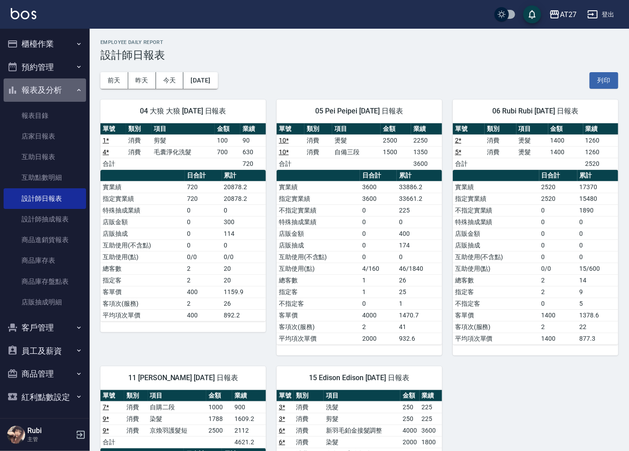
click at [46, 88] on button "報表及分析" at bounding box center [45, 89] width 82 height 23
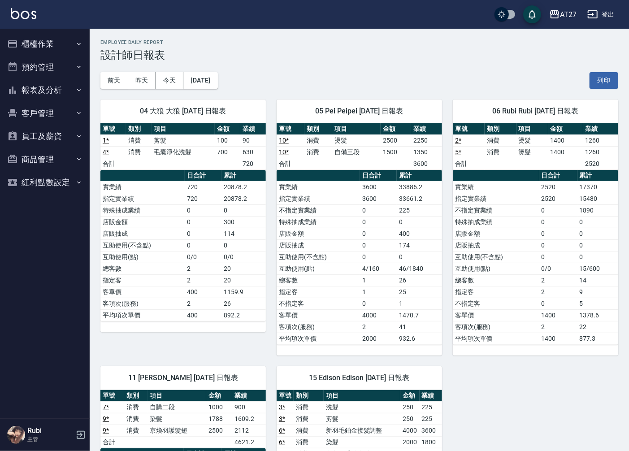
click at [56, 70] on button "預約管理" at bounding box center [45, 67] width 82 height 23
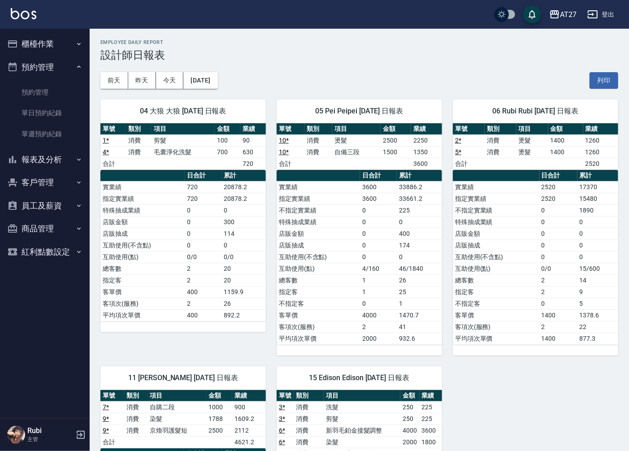
click at [73, 41] on button "櫃檯作業" at bounding box center [45, 43] width 82 height 23
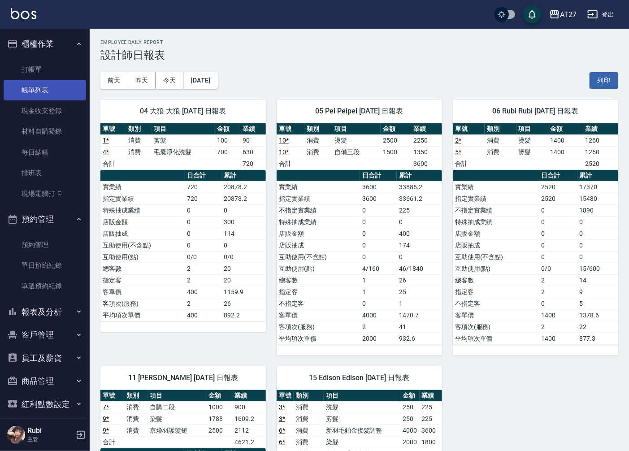
click at [73, 91] on link "帳單列表" at bounding box center [45, 90] width 82 height 21
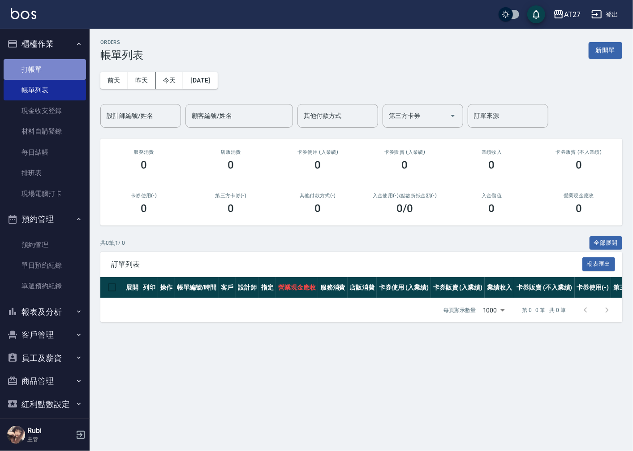
click at [56, 67] on link "打帳單" at bounding box center [45, 69] width 82 height 21
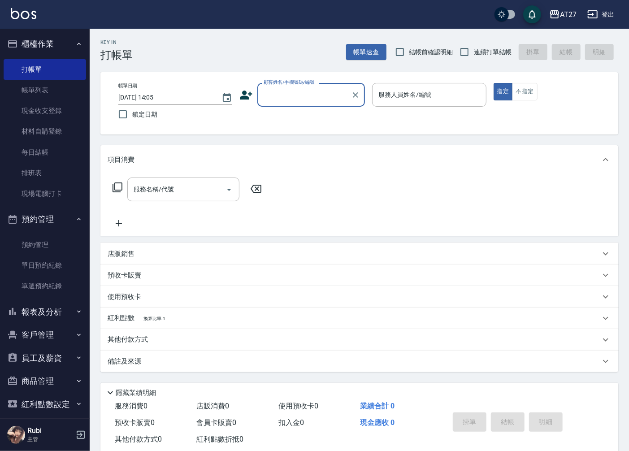
click at [167, 182] on input "服務名稱/代號" at bounding box center [176, 190] width 91 height 16
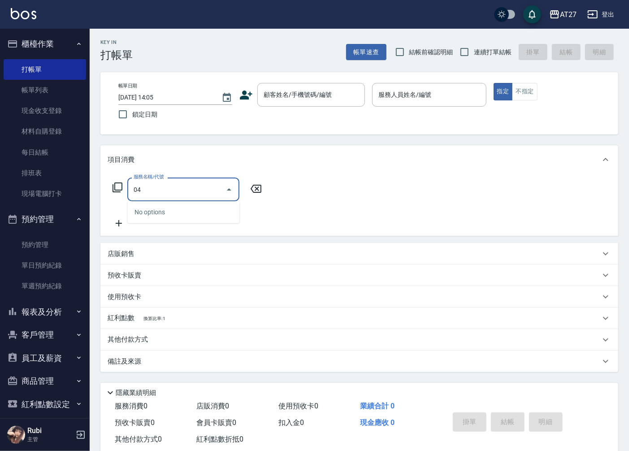
click at [166, 188] on input "04" at bounding box center [176, 190] width 91 height 16
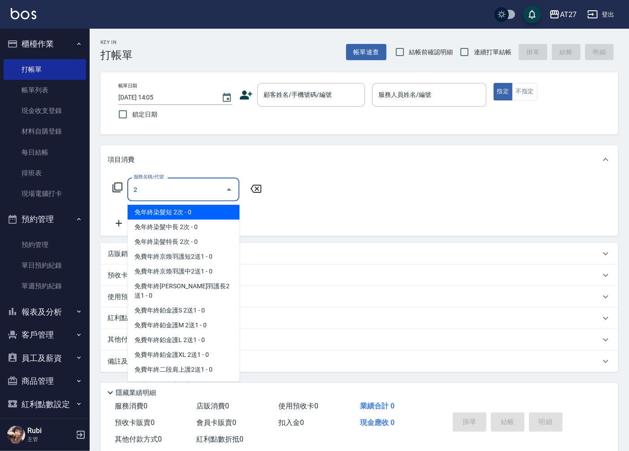
click at [166, 188] on input "2" at bounding box center [176, 190] width 91 height 16
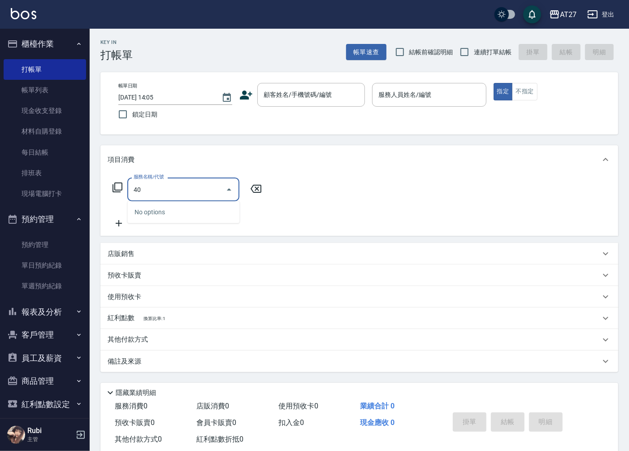
type input "401"
click at [160, 208] on span "剪髮 - 250" at bounding box center [183, 212] width 112 height 15
type input "20"
type input "剪髮(401)"
click at [299, 107] on div "帳單日期 [DATE] 14:05 鎖定日期 顧客姓名/手機號碼/編號 顧客姓名/手機號碼/編號 服務人員姓名/編號 服務人員姓名/編號 指定 不指定" at bounding box center [359, 103] width 496 height 41
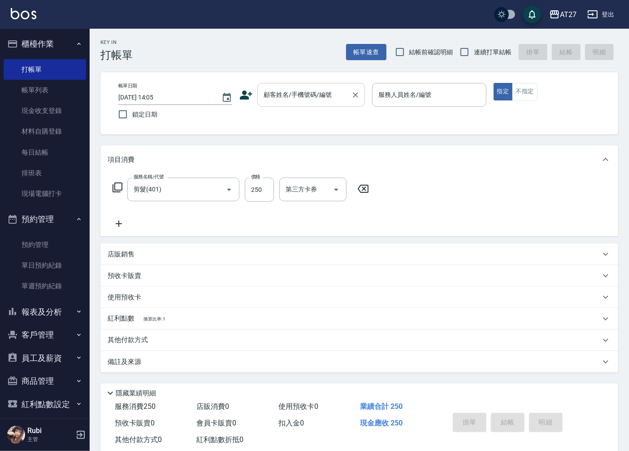
click at [302, 102] on input "顧客姓名/手機號碼/編號" at bounding box center [304, 95] width 86 height 16
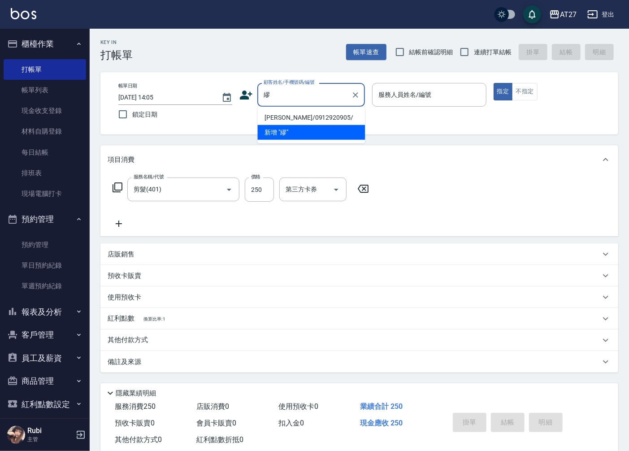
click at [299, 112] on li "[PERSON_NAME]/0912920905/" at bounding box center [311, 117] width 108 height 15
type input "[PERSON_NAME]/0912920905/"
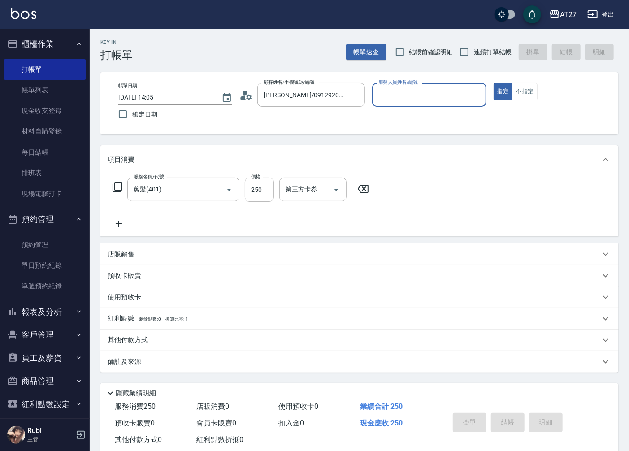
type input "大狼-04"
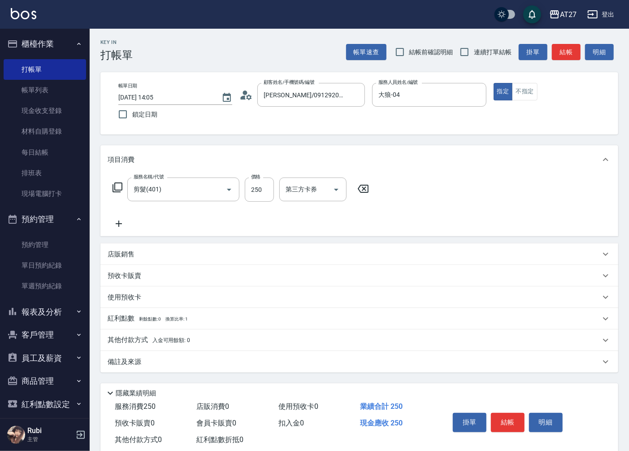
drag, startPoint x: 461, startPoint y: 423, endPoint x: 443, endPoint y: 204, distance: 219.5
click at [443, 204] on div "Key In 打帳單 帳單速查 結帳前確認明細 連續打單結帳 掛單 結帳 明細 帳單日期 [DATE] 14:05 鎖定日期 顧客姓名/手機號碼/編號 [PE…" at bounding box center [359, 249] width 539 height 441
click at [141, 254] on div "店販銷售" at bounding box center [354, 254] width 493 height 9
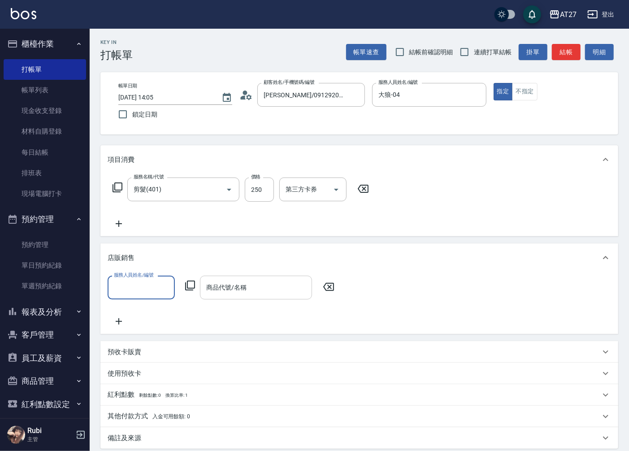
click at [211, 285] on div "商品代號/名稱 商品代號/名稱" at bounding box center [256, 288] width 112 height 24
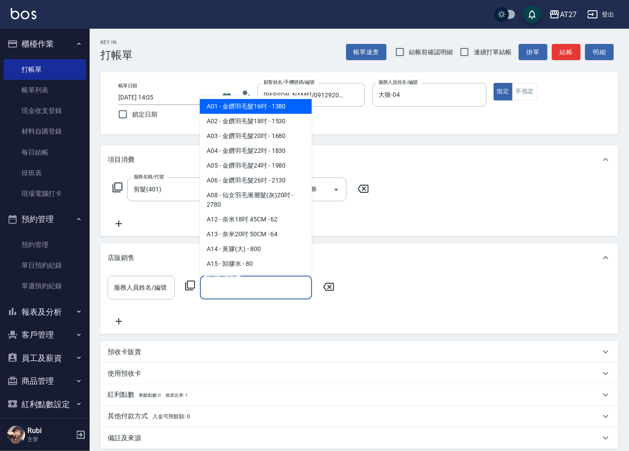
click at [191, 286] on icon at bounding box center [190, 285] width 11 height 11
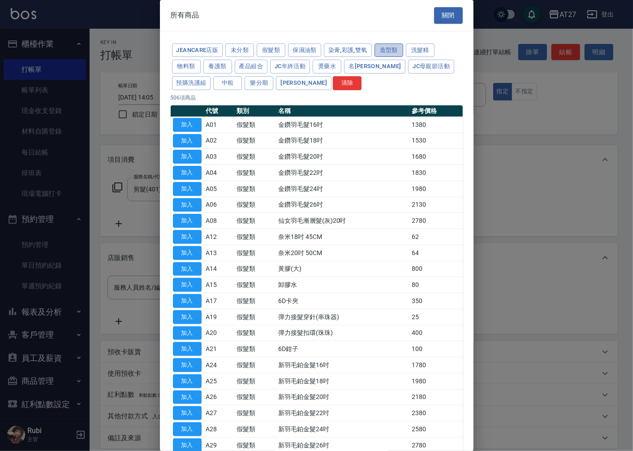
click at [382, 51] on button "造型類" at bounding box center [389, 50] width 29 height 14
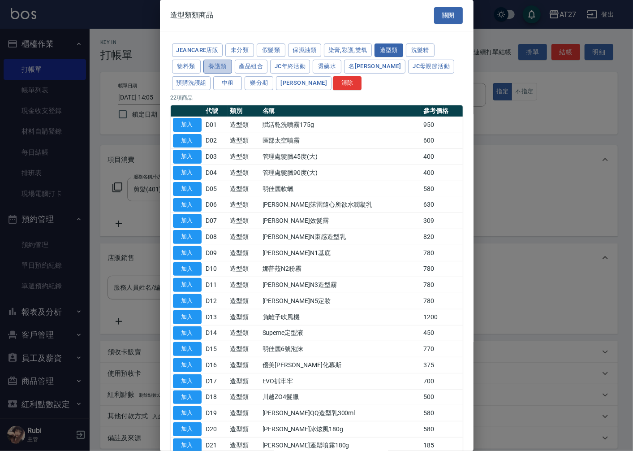
click at [218, 61] on button "養護類" at bounding box center [218, 67] width 29 height 14
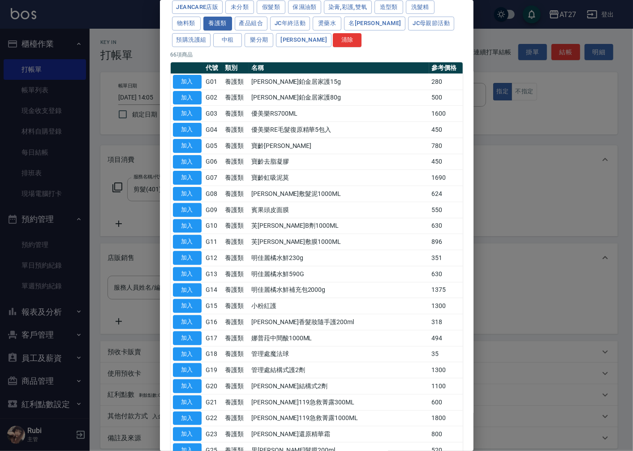
drag, startPoint x: 334, startPoint y: 163, endPoint x: 333, endPoint y: 156, distance: 7.0
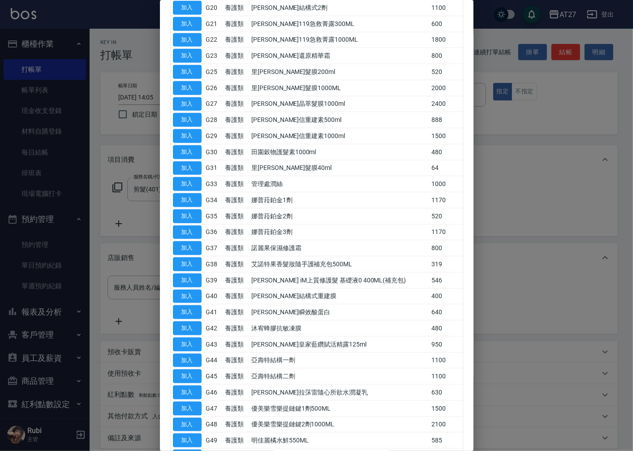
scroll to position [503, 0]
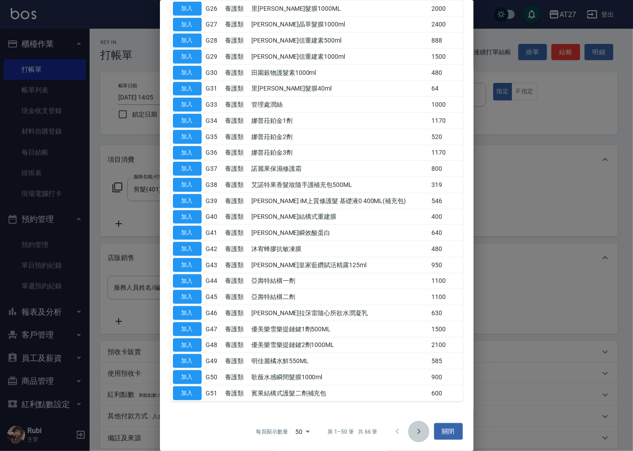
click at [416, 430] on icon "Go to next page" at bounding box center [419, 431] width 11 height 11
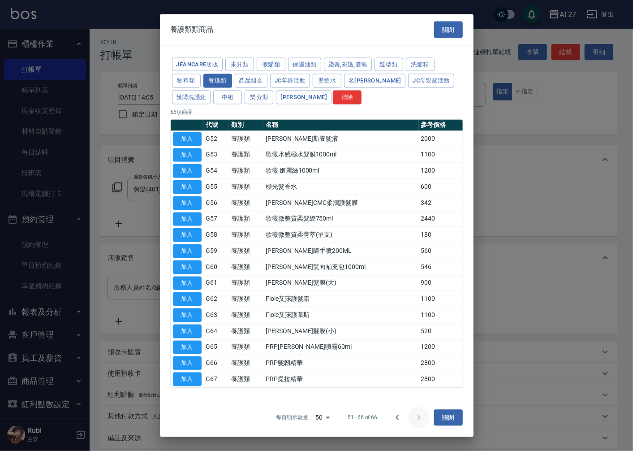
scroll to position [0, 0]
drag, startPoint x: 309, startPoint y: 290, endPoint x: 226, endPoint y: 196, distance: 124.8
click at [226, 196] on td "G56" at bounding box center [216, 203] width 25 height 16
click at [360, 135] on td "[PERSON_NAME]斯養髮液" at bounding box center [341, 139] width 155 height 16
click at [397, 419] on icon "Go to previous page" at bounding box center [397, 417] width 3 height 5
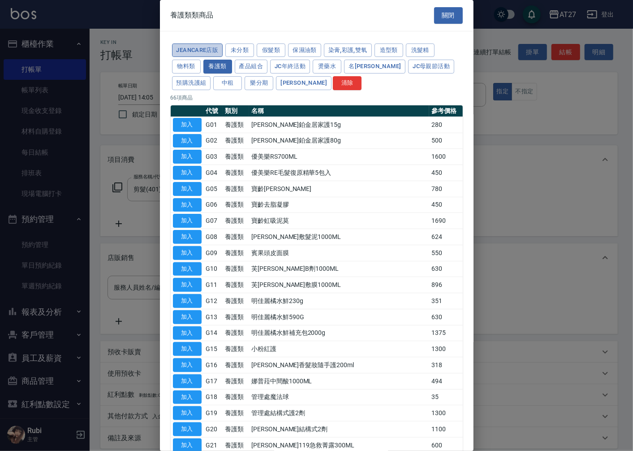
click at [196, 55] on button "JeanCare店販" at bounding box center [197, 50] width 51 height 14
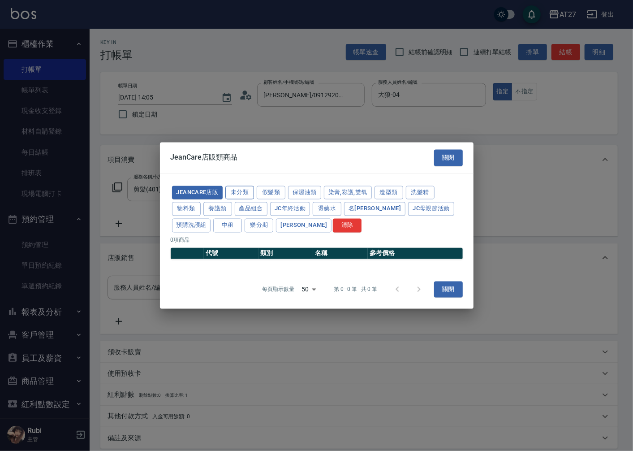
click at [244, 191] on button "未分類" at bounding box center [240, 193] width 29 height 14
click at [265, 191] on button "假髮類" at bounding box center [271, 193] width 29 height 14
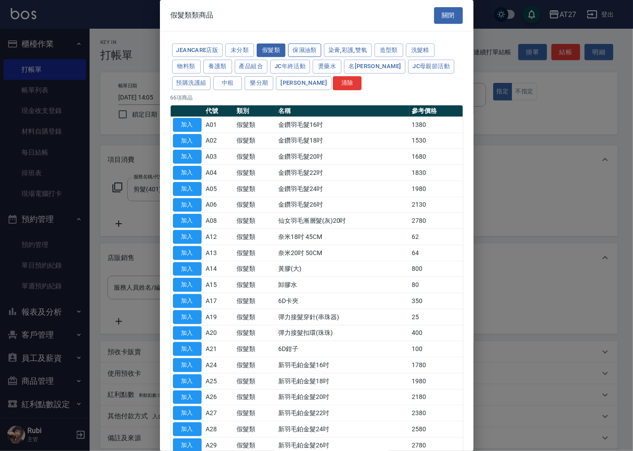
click at [303, 47] on button "保濕油類" at bounding box center [304, 50] width 33 height 14
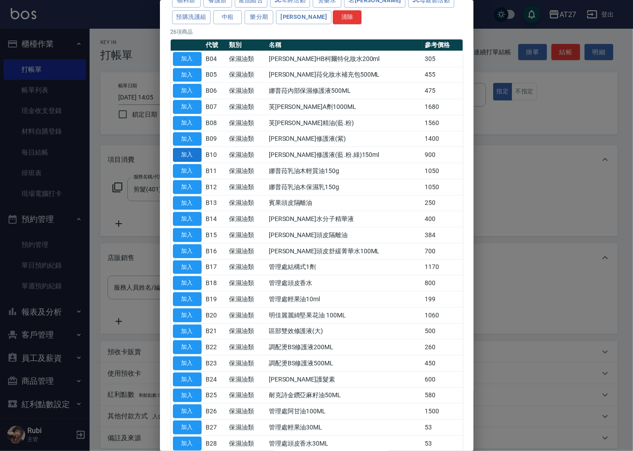
scroll to position [133, 0]
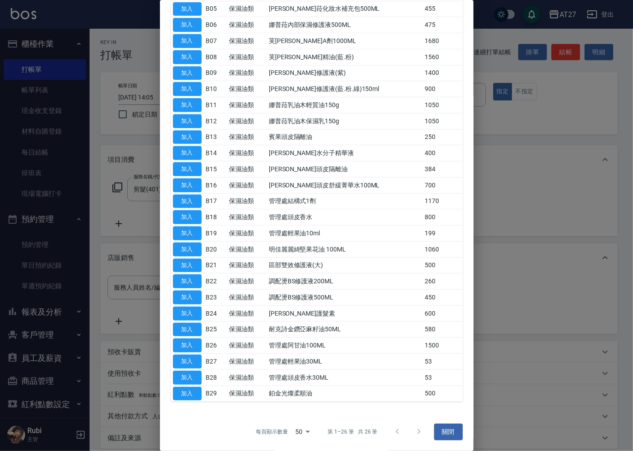
click at [413, 431] on div at bounding box center [408, 432] width 43 height 22
drag, startPoint x: 333, startPoint y: 379, endPoint x: 337, endPoint y: 373, distance: 7.7
click at [337, 373] on td "管理處頭皮香水30ML" at bounding box center [345, 377] width 156 height 16
click at [446, 428] on button "關閉" at bounding box center [448, 432] width 29 height 17
